Goal: Find specific page/section: Find specific page/section

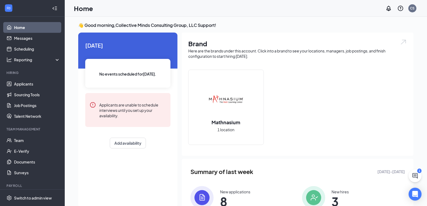
scroll to position [1, 0]
click at [37, 85] on link "Applicants" at bounding box center [37, 84] width 46 height 11
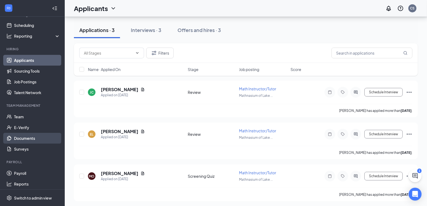
scroll to position [50, 0]
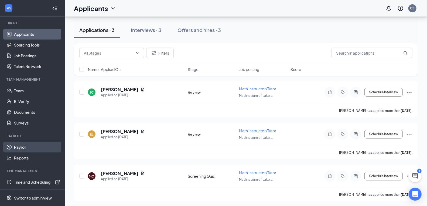
click at [32, 148] on link "Payroll" at bounding box center [37, 147] width 46 height 11
